Goal: Navigation & Orientation: Go to known website

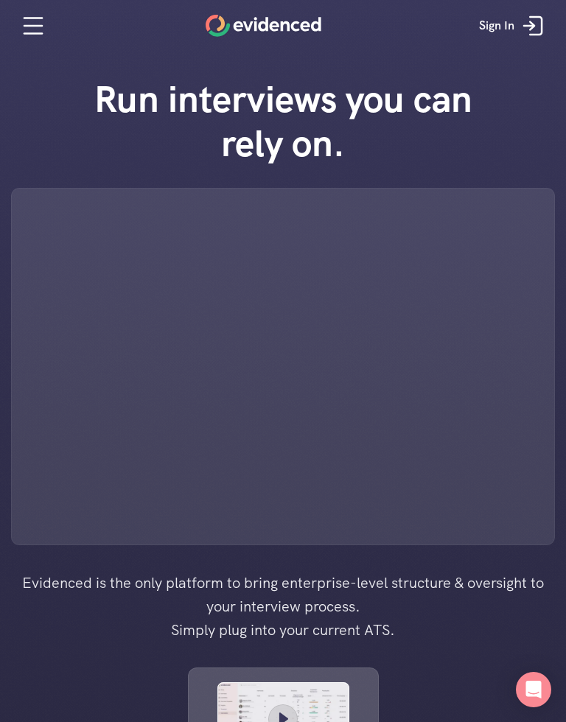
click at [553, 45] on link "Sign In" at bounding box center [513, 26] width 91 height 44
